Goal: Information Seeking & Learning: Learn about a topic

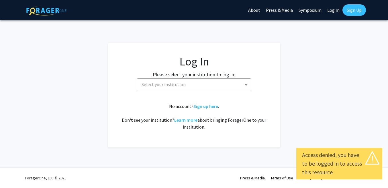
select select
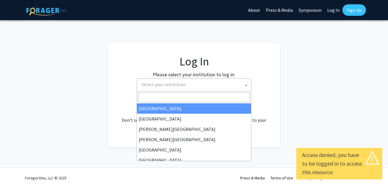
click at [236, 81] on span "Select your institution" at bounding box center [195, 85] width 112 height 12
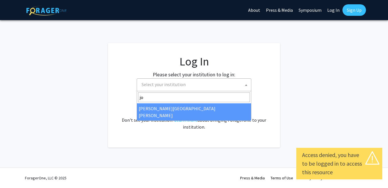
type input "joh"
select select "1"
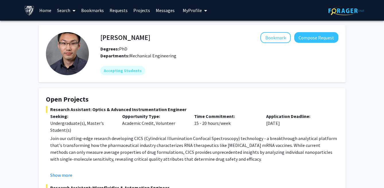
click at [48, 6] on link "Home" at bounding box center [45, 10] width 18 height 20
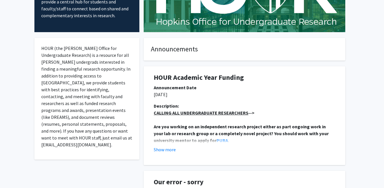
scroll to position [76, 0]
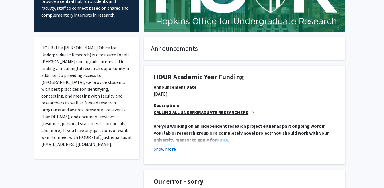
click at [164, 147] on button "Show more" at bounding box center [165, 148] width 22 height 7
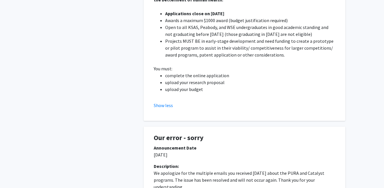
scroll to position [0, 0]
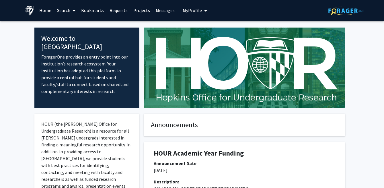
click at [73, 10] on icon at bounding box center [74, 10] width 3 height 5
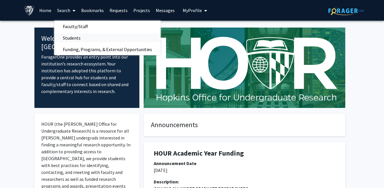
click at [81, 41] on span "Students" at bounding box center [71, 37] width 35 height 11
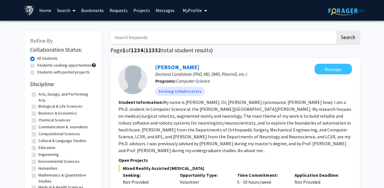
click at [74, 14] on span at bounding box center [72, 11] width 5 height 20
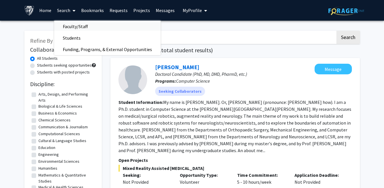
click at [75, 25] on span "Faculty/Staff" at bounding box center [75, 26] width 42 height 11
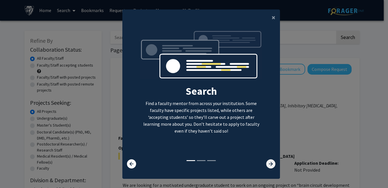
click at [268, 164] on icon at bounding box center [270, 163] width 9 height 9
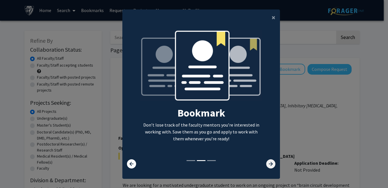
click at [268, 164] on icon at bounding box center [270, 163] width 9 height 9
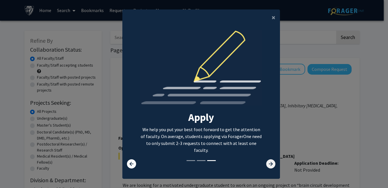
click at [268, 164] on icon at bounding box center [270, 163] width 9 height 9
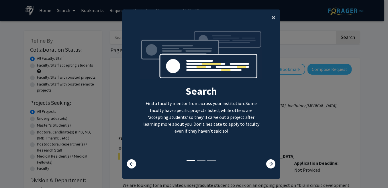
click at [273, 15] on span "×" at bounding box center [274, 17] width 4 height 9
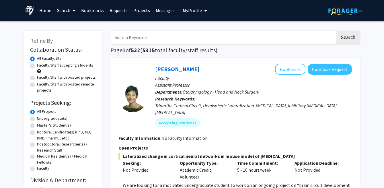
click at [70, 67] on label "Faculty/Staff accepting students" at bounding box center [65, 65] width 56 height 6
click at [41, 66] on input "Faculty/Staff accepting students" at bounding box center [39, 64] width 4 height 4
radio input "true"
click at [69, 60] on div "All Faculty/Staff" at bounding box center [63, 58] width 66 height 7
click at [57, 56] on label "All Faculty/Staff" at bounding box center [50, 58] width 27 height 6
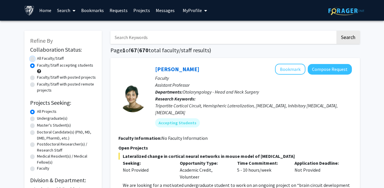
click at [41, 56] on input "All Faculty/Staff" at bounding box center [39, 57] width 4 height 4
radio input "true"
click at [58, 66] on label "Faculty/Staff accepting students" at bounding box center [65, 65] width 56 height 6
click at [41, 66] on input "Faculty/Staff accepting students" at bounding box center [39, 64] width 4 height 4
radio input "true"
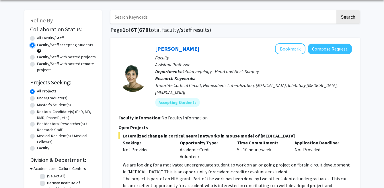
scroll to position [21, 0]
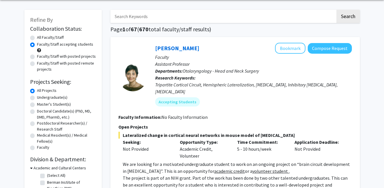
click at [53, 56] on label "Faculty/Staff with posted projects" at bounding box center [66, 56] width 59 height 6
click at [41, 56] on input "Faculty/Staff with posted projects" at bounding box center [39, 55] width 4 height 4
radio input "true"
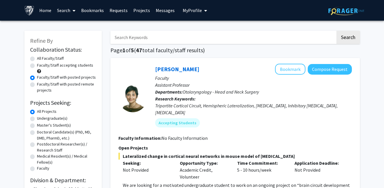
click at [53, 64] on label "Faculty/Staff accepting students" at bounding box center [65, 65] width 56 height 6
click at [41, 64] on input "Faculty/Staff accepting students" at bounding box center [39, 64] width 4 height 4
radio input "true"
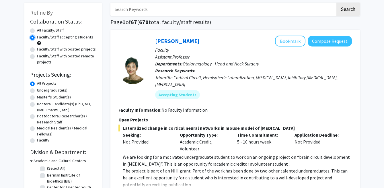
scroll to position [26, 0]
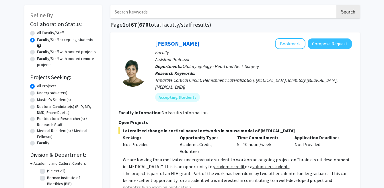
click at [60, 100] on label "Master's Student(s)" at bounding box center [54, 100] width 34 height 6
click at [41, 100] on input "Master's Student(s)" at bounding box center [39, 99] width 4 height 4
radio input "true"
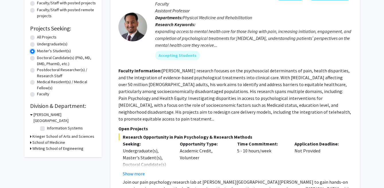
scroll to position [78, 0]
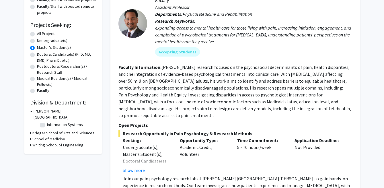
click at [47, 40] on label "Undergraduate(s)" at bounding box center [52, 41] width 30 height 6
click at [41, 40] on input "Undergraduate(s)" at bounding box center [39, 40] width 4 height 4
radio input "true"
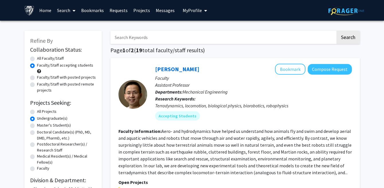
click at [54, 112] on label "All Projects" at bounding box center [47, 111] width 20 height 6
click at [41, 112] on input "All Projects" at bounding box center [39, 110] width 4 height 4
radio input "true"
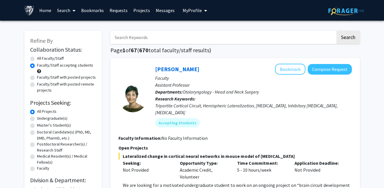
click at [54, 118] on label "Undergraduate(s)" at bounding box center [52, 118] width 30 height 6
click at [41, 118] on input "Undergraduate(s)" at bounding box center [39, 117] width 4 height 4
radio input "true"
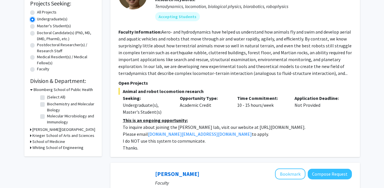
scroll to position [114, 0]
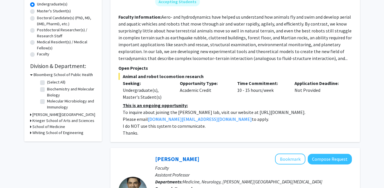
click at [51, 115] on h3 "Carey Business School" at bounding box center [63, 115] width 63 height 6
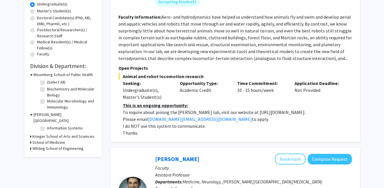
click at [55, 133] on h3 "Krieger School of Arts and Sciences" at bounding box center [63, 136] width 62 height 6
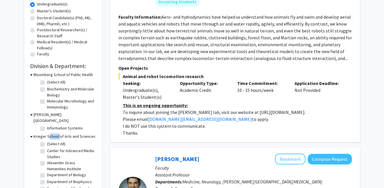
click at [55, 133] on h3 "Krieger School of Arts and Sciences" at bounding box center [65, 136] width 62 height 6
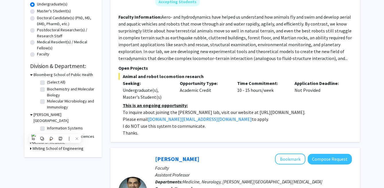
click at [75, 116] on div "Carey Business School" at bounding box center [63, 118] width 66 height 12
click at [52, 145] on h3 "Whiting School of Engineering" at bounding box center [57, 148] width 51 height 6
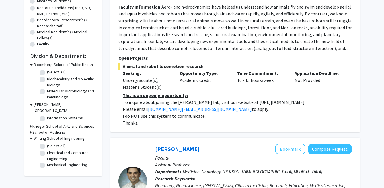
scroll to position [122, 0]
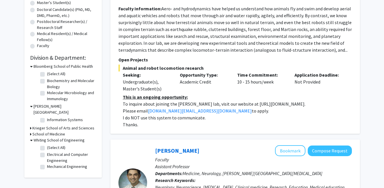
click at [68, 163] on label "Mechanical Engineering" at bounding box center [67, 166] width 40 height 6
click at [51, 163] on input "Mechanical Engineering" at bounding box center [49, 165] width 4 height 4
checkbox input "true"
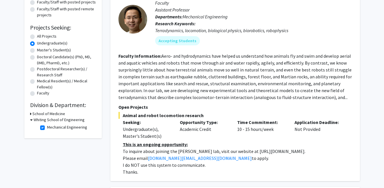
scroll to position [76, 0]
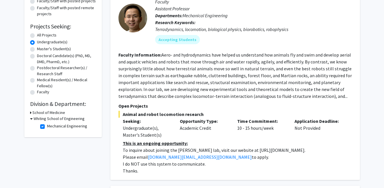
click at [55, 120] on h3 "Whiting School of Engineering" at bounding box center [59, 119] width 51 height 6
click at [54, 120] on h3 "Whiting School of Engineering" at bounding box center [57, 119] width 51 height 6
click at [47, 128] on label "Mechanical Engineering" at bounding box center [67, 126] width 40 height 6
click at [47, 127] on input "Mechanical Engineering" at bounding box center [49, 125] width 4 height 4
checkbox input "false"
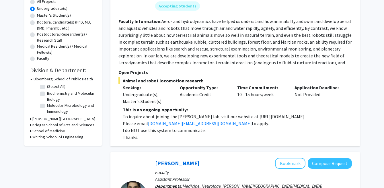
scroll to position [110, 0]
click at [32, 137] on div "Whiting School of Engineering" at bounding box center [63, 137] width 66 height 6
click at [31, 137] on div "Whiting School of Engineering" at bounding box center [63, 137] width 66 height 6
click at [30, 136] on icon at bounding box center [30, 137] width 1 height 6
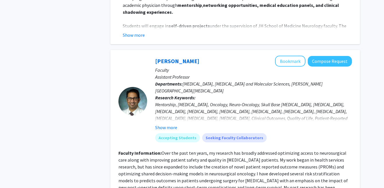
scroll to position [411, 0]
click at [173, 127] on button "Show more" at bounding box center [166, 127] width 22 height 7
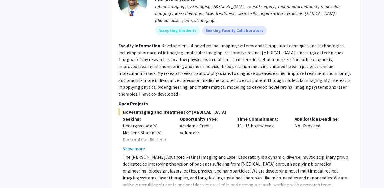
scroll to position [2498, 0]
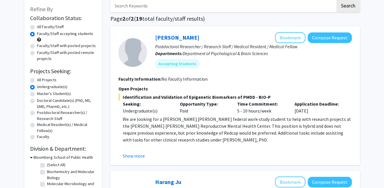
scroll to position [18, 0]
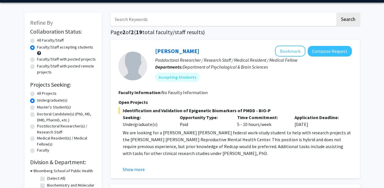
click at [55, 106] on label "Master's Student(s)" at bounding box center [54, 107] width 34 height 6
click at [41, 106] on input "Master's Student(s)" at bounding box center [39, 106] width 4 height 4
radio input "true"
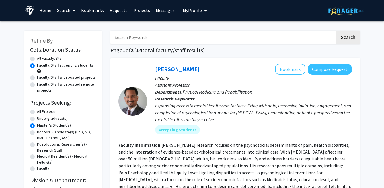
click at [47, 59] on label "All Faculty/Staff" at bounding box center [50, 58] width 27 height 6
click at [41, 59] on input "All Faculty/Staff" at bounding box center [39, 57] width 4 height 4
radio input "true"
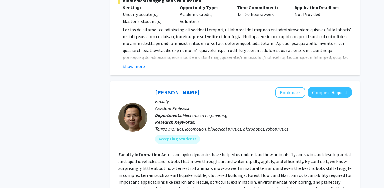
scroll to position [2663, 0]
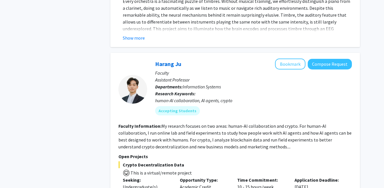
scroll to position [763, 0]
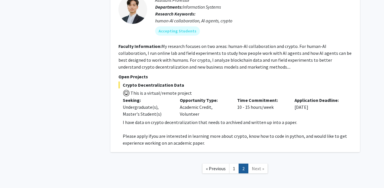
click at [255, 165] on span "Next »" at bounding box center [258, 168] width 12 height 6
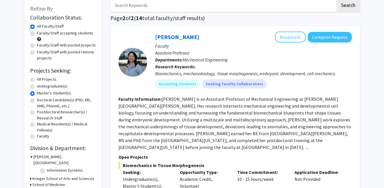
scroll to position [0, 0]
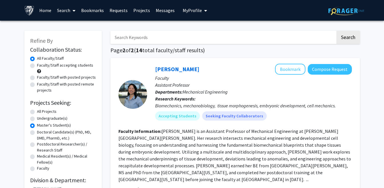
click at [80, 59] on div "All Faculty/Staff" at bounding box center [63, 58] width 66 height 7
click at [80, 69] on div "Faculty/Staff accepting students" at bounding box center [63, 68] width 66 height 12
click at [72, 67] on label "Faculty/Staff accepting students" at bounding box center [65, 65] width 56 height 6
click at [41, 66] on input "Faculty/Staff accepting students" at bounding box center [39, 64] width 4 height 4
radio input "true"
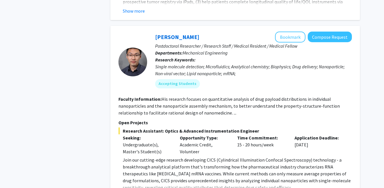
scroll to position [2663, 0]
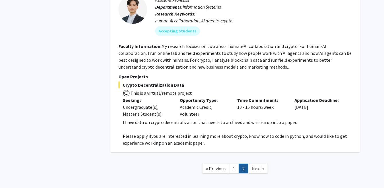
scroll to position [761, 0]
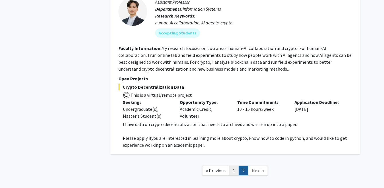
click at [236, 165] on link "1" at bounding box center [234, 170] width 10 height 10
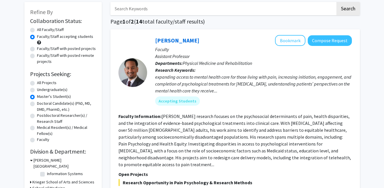
scroll to position [30, 0]
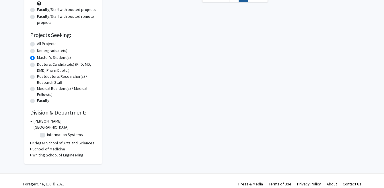
scroll to position [763, 0]
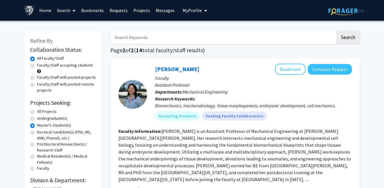
scroll to position [68, 0]
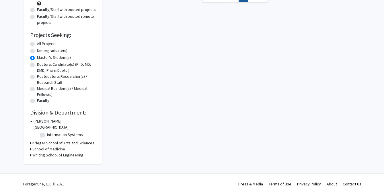
radio input "false"
radio input "true"
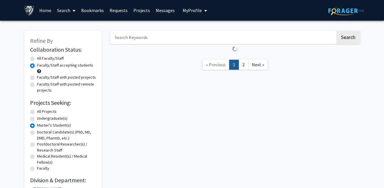
radio input "true"
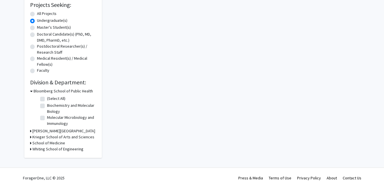
scroll to position [76, 0]
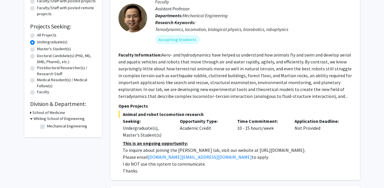
checkbox input "false"
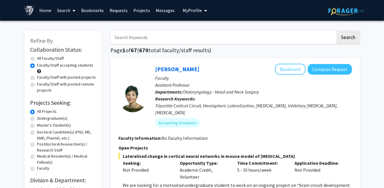
radio input "false"
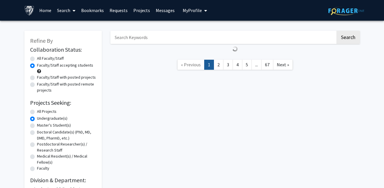
radio input "false"
radio input "true"
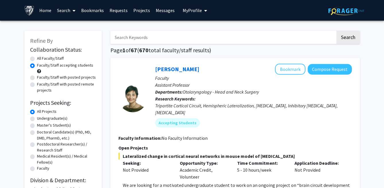
click at [178, 40] on input "Search Keywords" at bounding box center [222, 37] width 225 height 13
type input "civil"
click at [347, 41] on button "Search" at bounding box center [348, 37] width 24 height 13
radio input "true"
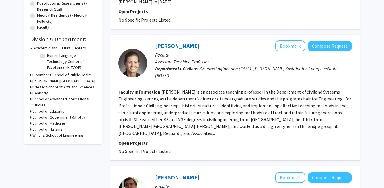
scroll to position [141, 0]
click at [215, 52] on p "Faculty" at bounding box center [253, 55] width 197 height 7
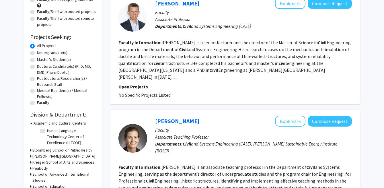
scroll to position [0, 0]
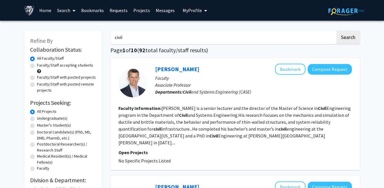
click at [288, 42] on input "civil" at bounding box center [222, 37] width 225 height 13
type input "c"
click at [336, 31] on button "Search" at bounding box center [348, 37] width 24 height 13
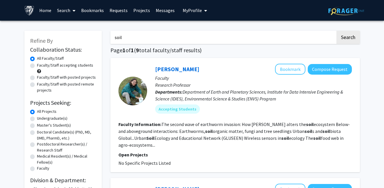
click at [245, 40] on input "soil" at bounding box center [222, 37] width 225 height 13
type input "s"
